Goal: Task Accomplishment & Management: Manage account settings

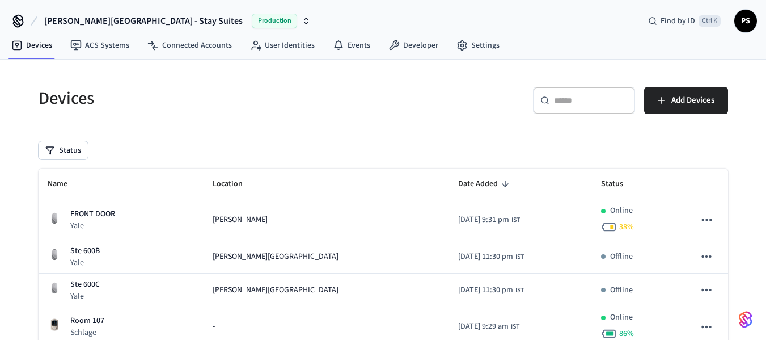
click at [565, 96] on input "text" at bounding box center [591, 100] width 74 height 11
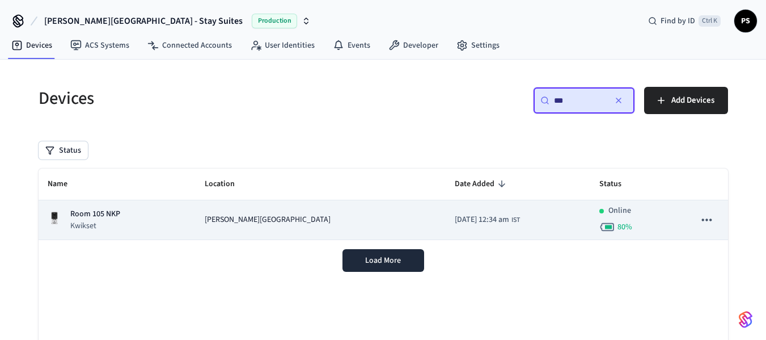
type input "***"
click at [260, 215] on span "[PERSON_NAME][GEOGRAPHIC_DATA]" at bounding box center [268, 220] width 126 height 12
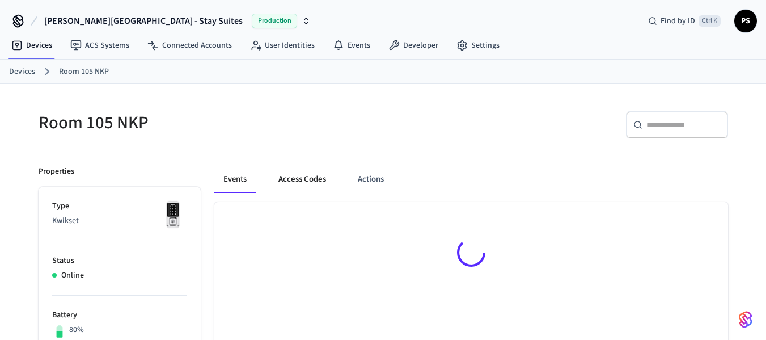
click at [306, 179] on button "Access Codes" at bounding box center [302, 179] width 66 height 27
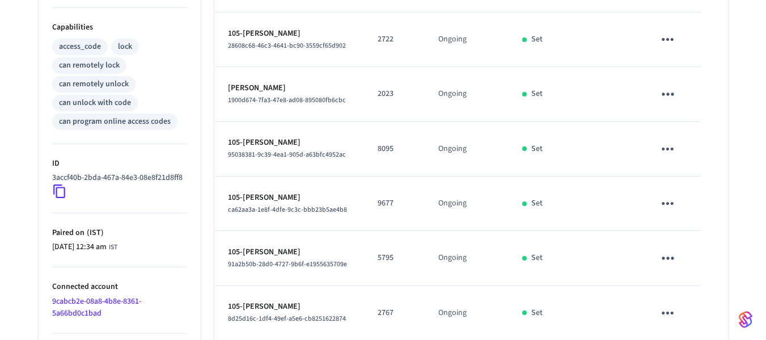
scroll to position [509, 0]
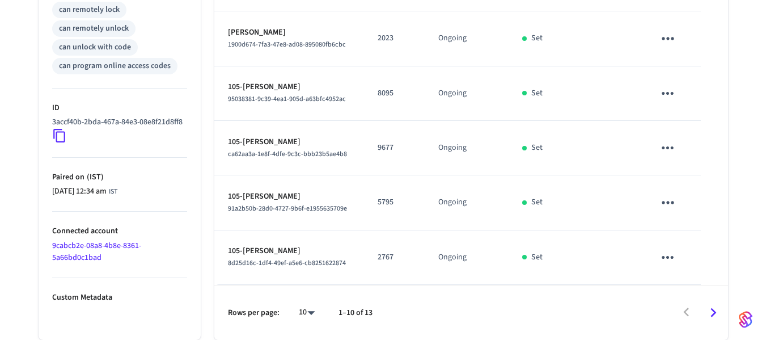
click at [668, 147] on icon "sticky table" at bounding box center [668, 147] width 12 height 3
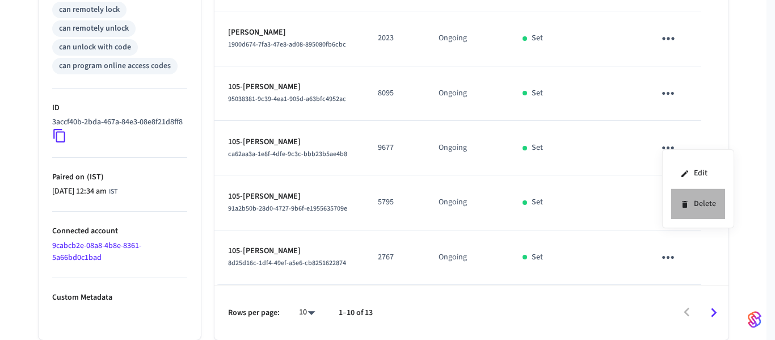
click at [684, 202] on icon at bounding box center [684, 204] width 5 height 7
